Goal: Navigation & Orientation: Find specific page/section

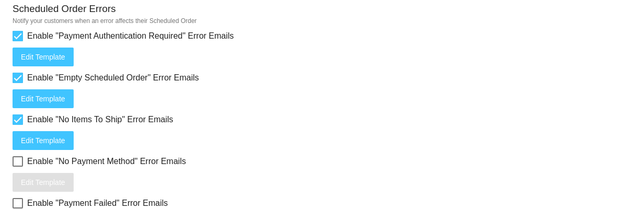
scroll to position [1459, 0]
